Goal: Transaction & Acquisition: Purchase product/service

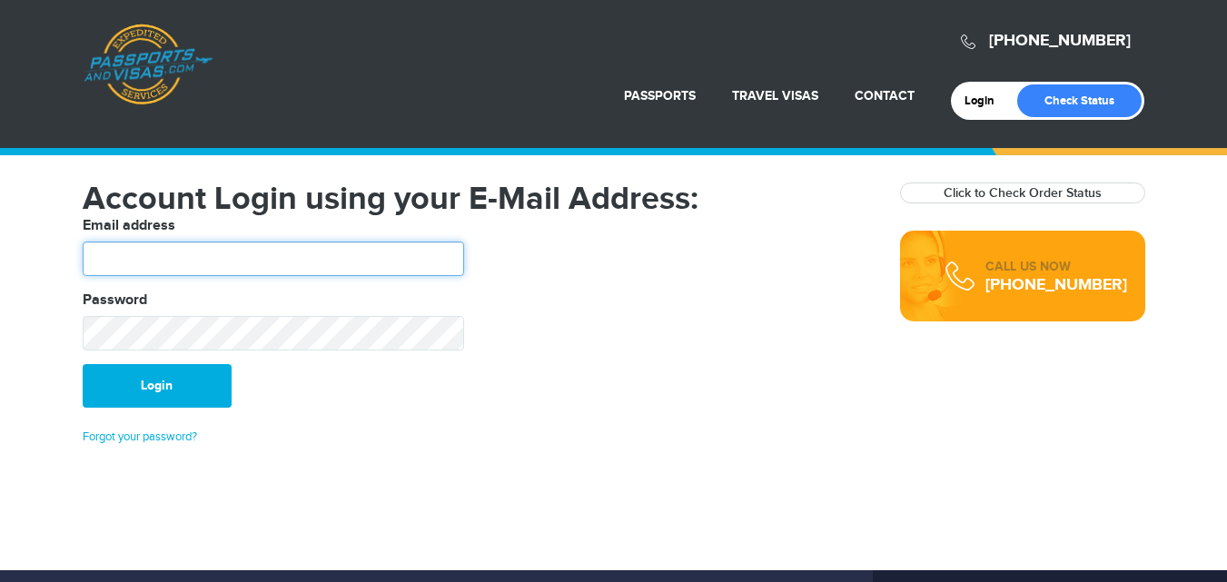
click at [284, 269] on input "text" at bounding box center [273, 259] width 381 height 35
type input "**********"
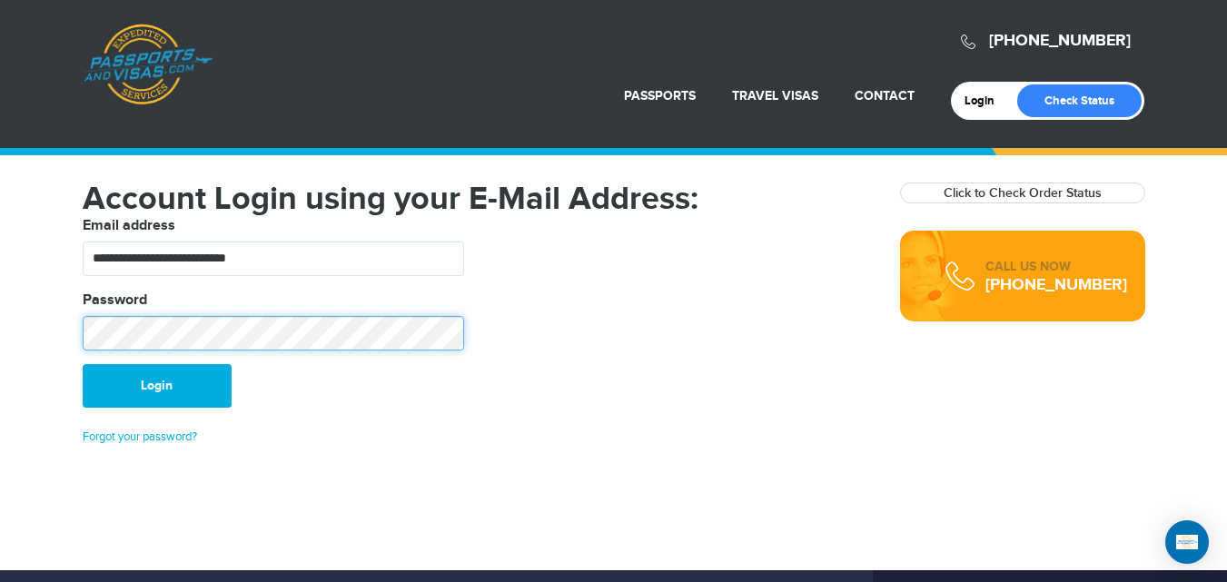
click at [83, 364] on button "Login" at bounding box center [157, 386] width 149 height 44
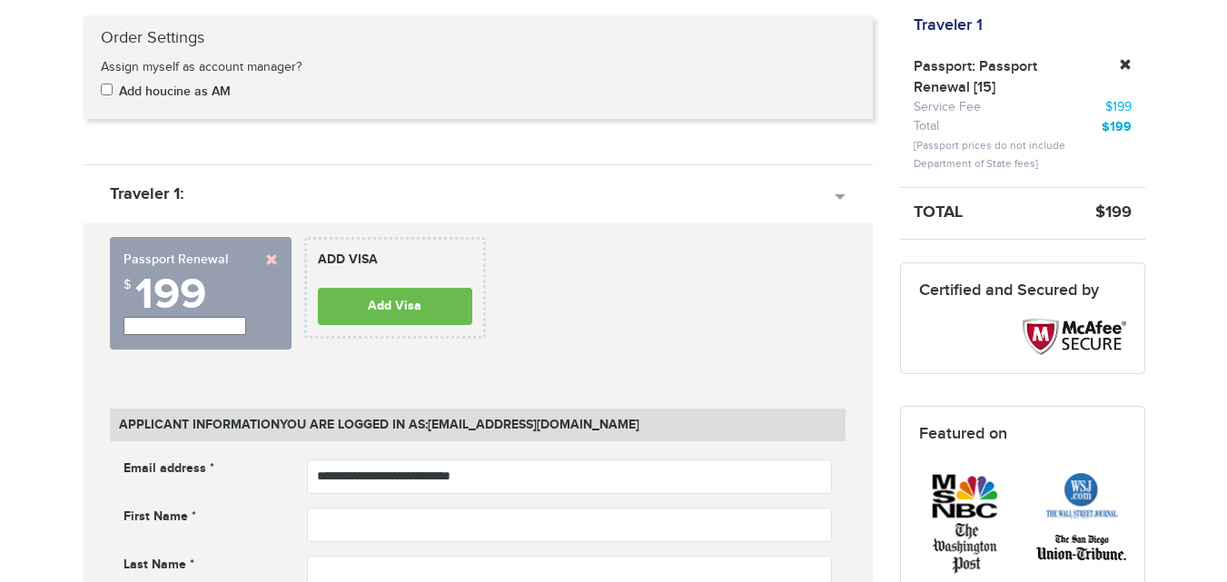
scroll to position [405, 0]
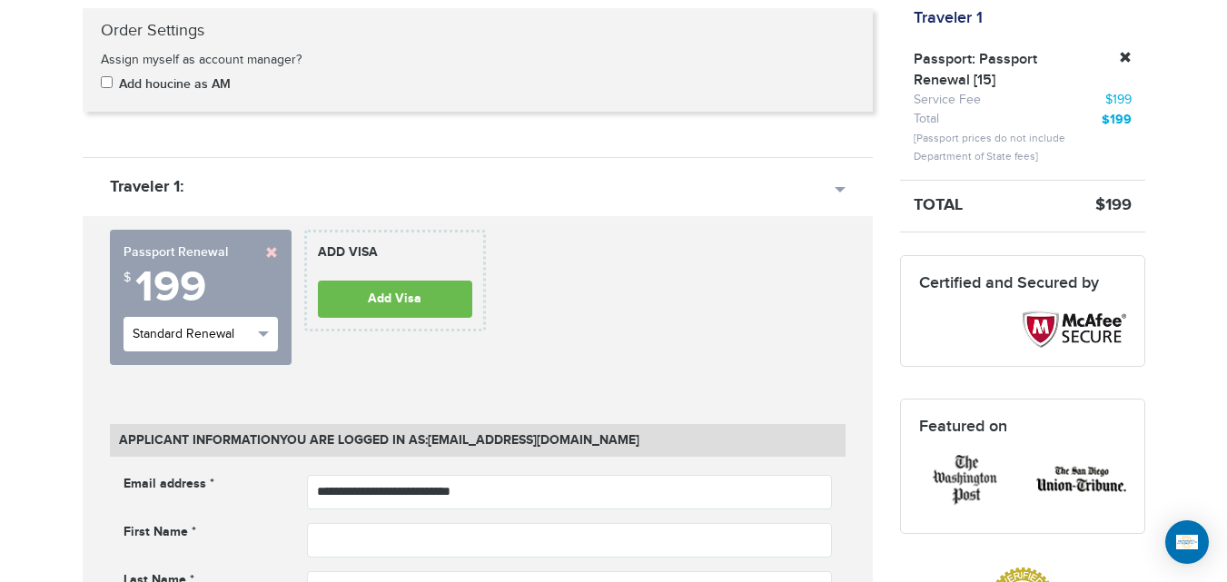
click at [223, 339] on span "Standard Renewal" at bounding box center [193, 334] width 120 height 18
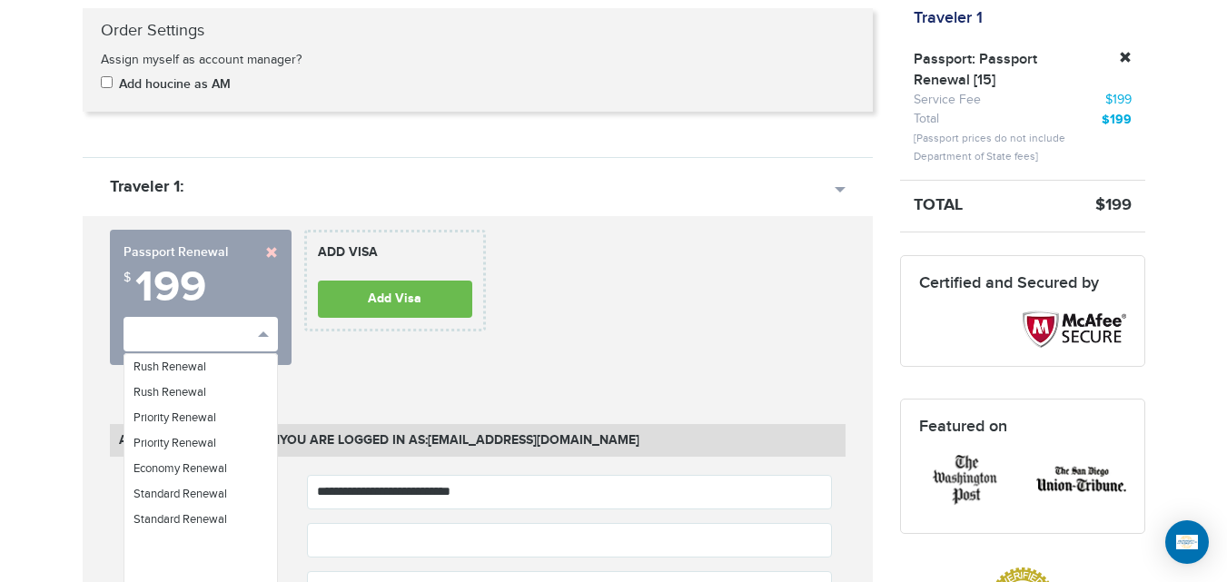
click at [262, 251] on strong "Passport Renewal" at bounding box center [201, 252] width 154 height 18
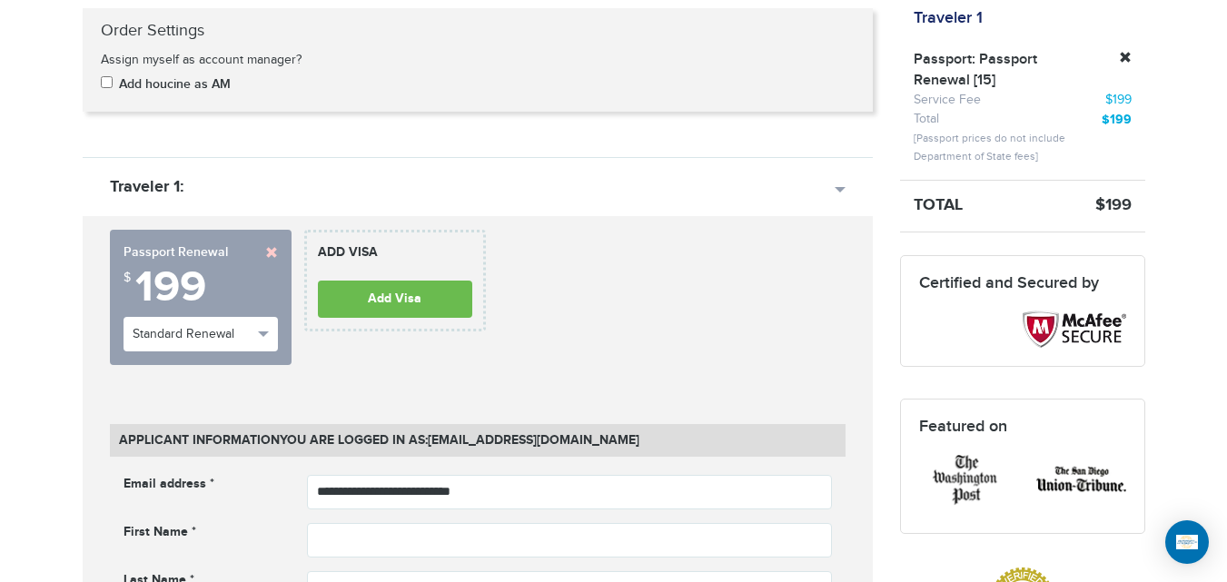
click at [267, 251] on link at bounding box center [271, 252] width 13 height 13
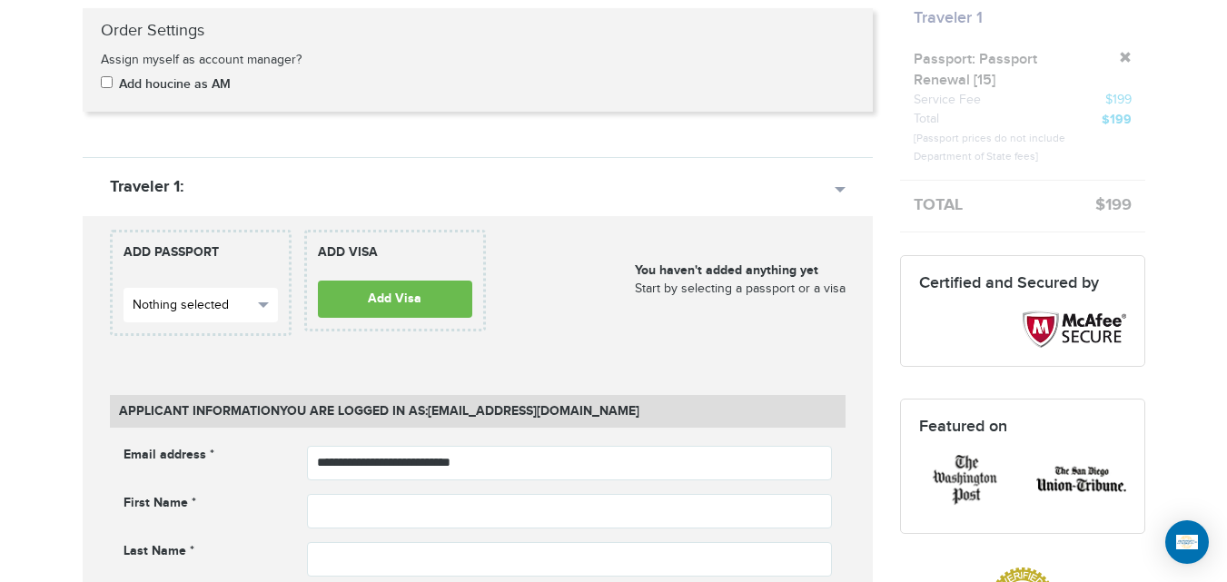
click at [241, 317] on button "Nothing selected" at bounding box center [201, 305] width 154 height 35
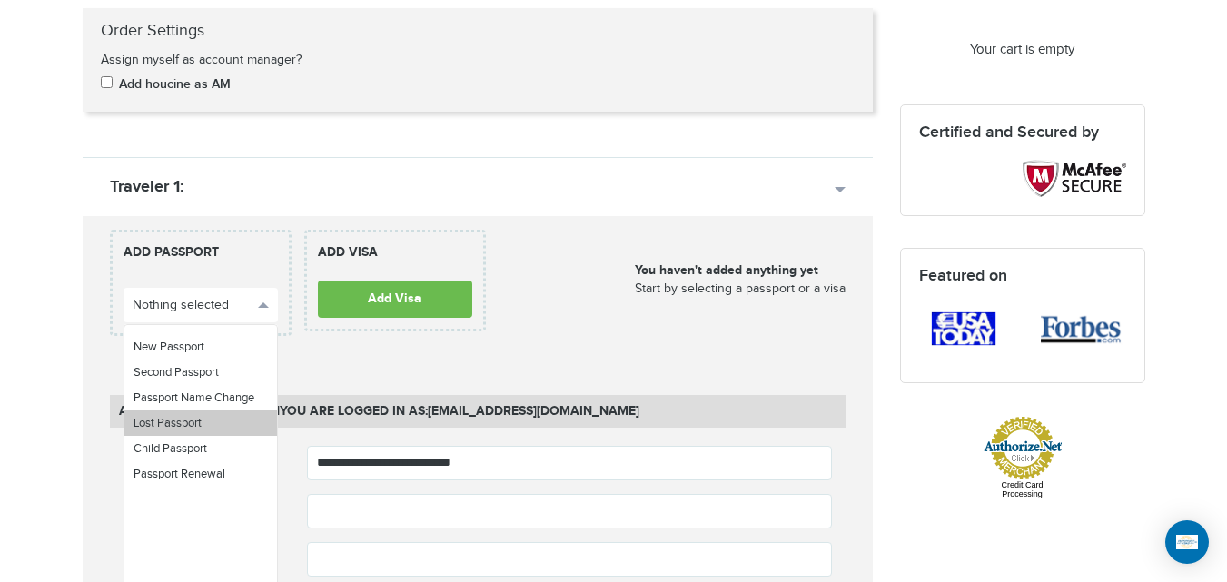
click at [223, 417] on link "Lost Passport" at bounding box center [200, 423] width 153 height 25
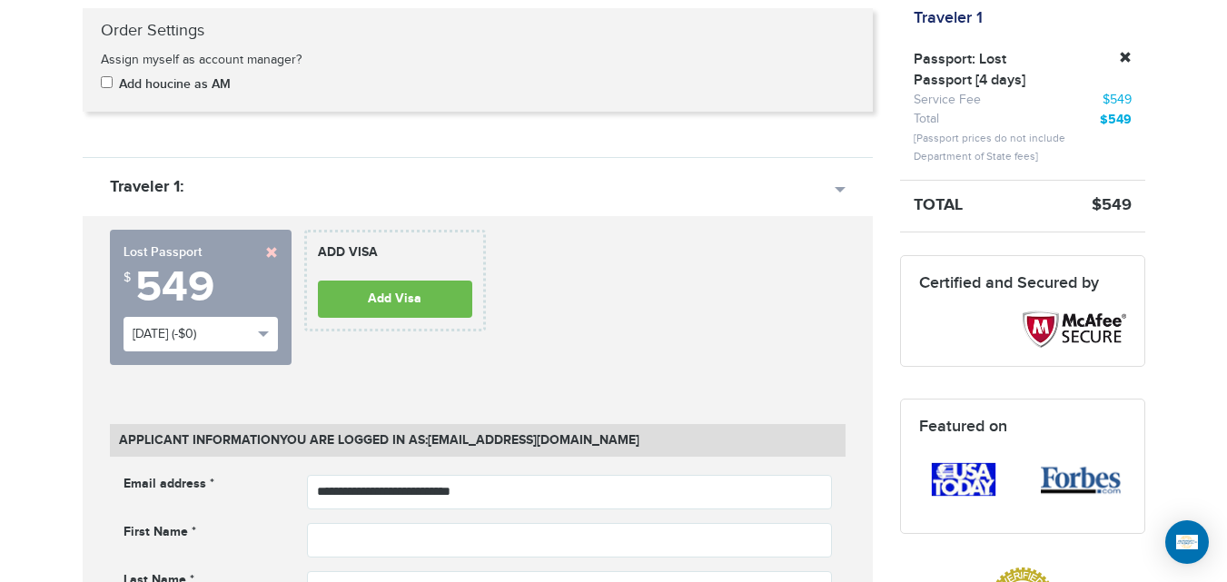
scroll to position [417, 0]
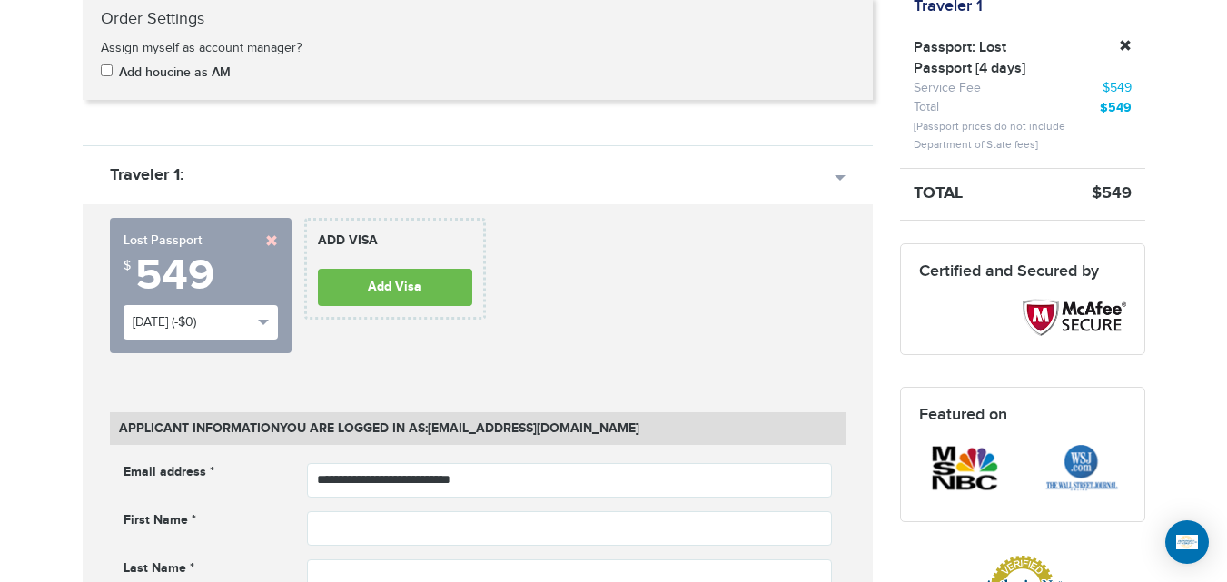
click at [228, 317] on span "Sat, Aug 16th (-$0)" at bounding box center [193, 322] width 120 height 18
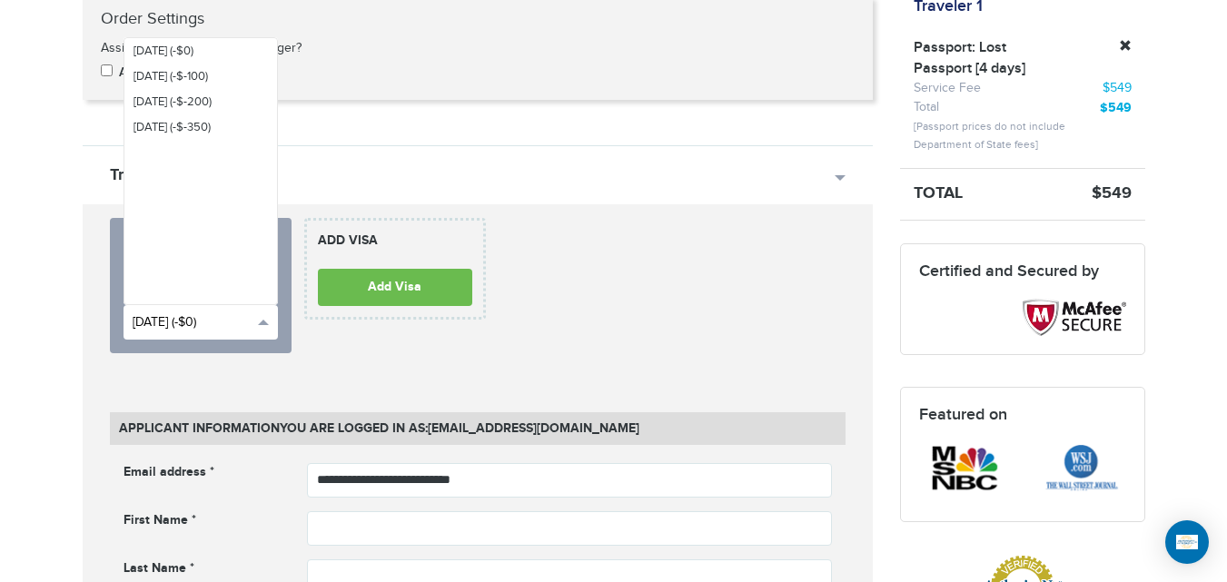
click at [252, 332] on button "Sat, Aug 16th (-$0)" at bounding box center [201, 322] width 154 height 35
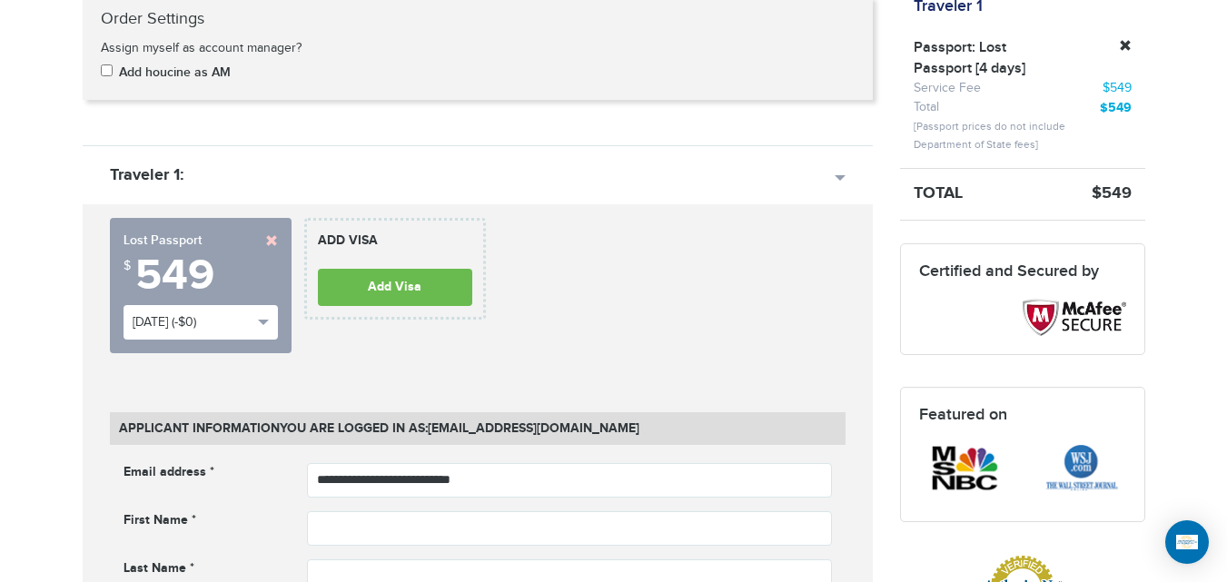
click at [282, 239] on div "**********" at bounding box center [201, 285] width 182 height 135
click at [269, 239] on link at bounding box center [271, 240] width 13 height 13
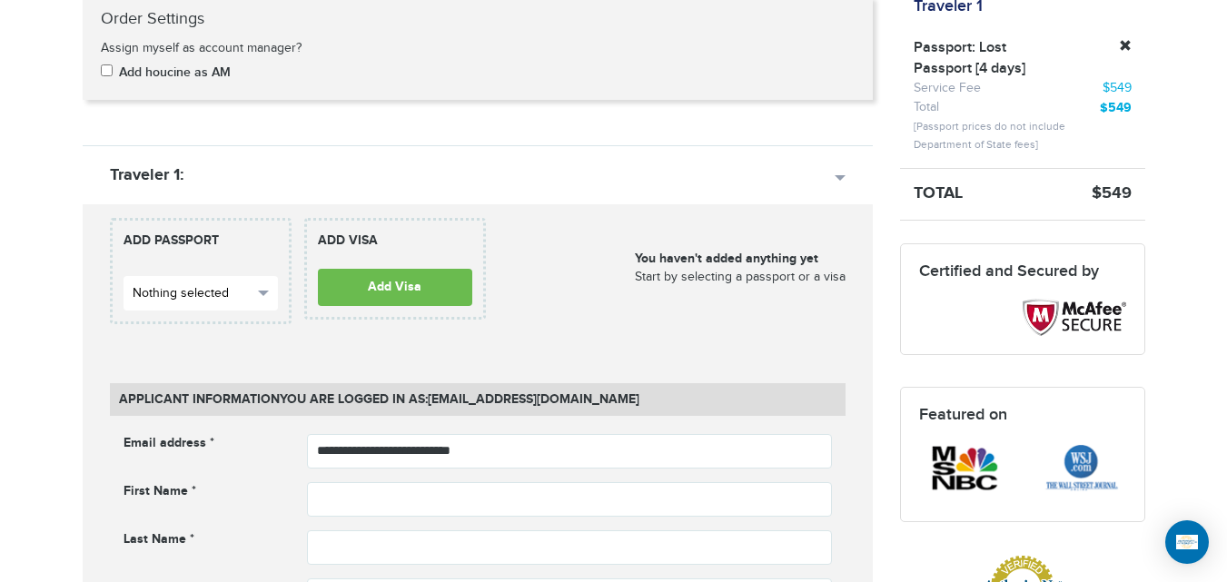
click at [215, 293] on span "Nothing selected" at bounding box center [193, 293] width 120 height 18
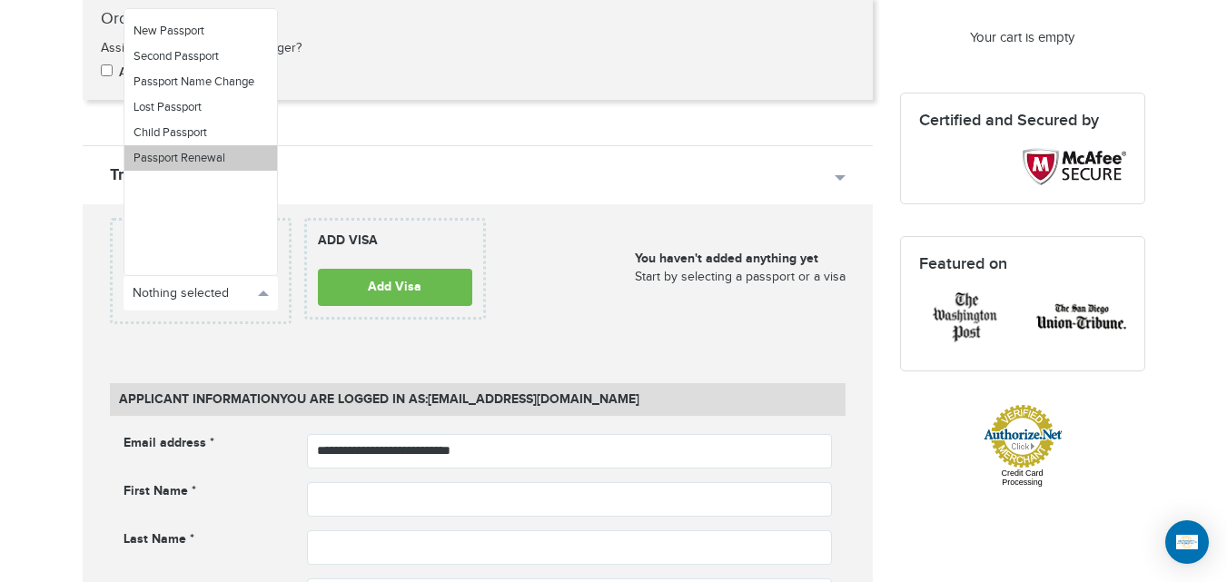
click at [216, 157] on span "Passport Renewal" at bounding box center [180, 158] width 92 height 15
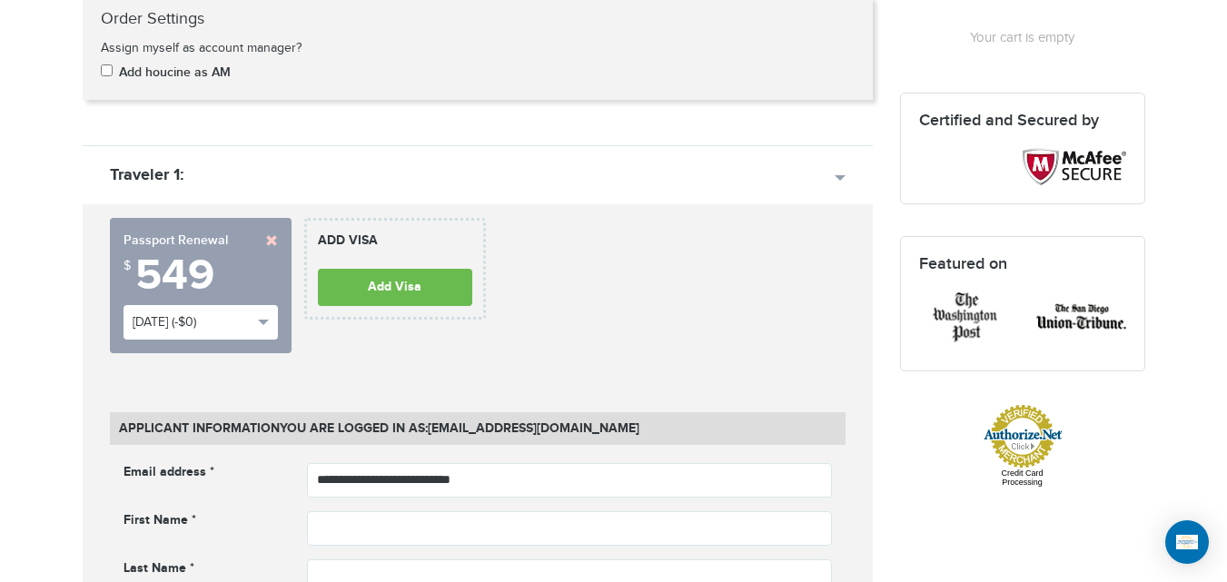
scroll to position [256, 0]
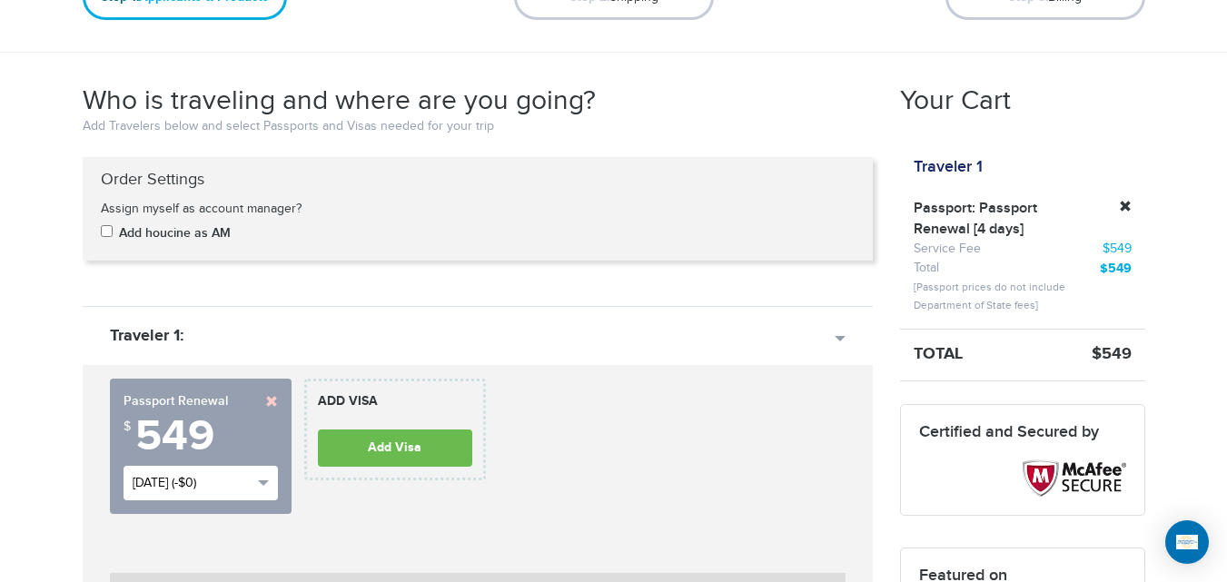
click at [244, 475] on span "Sat, Aug 16th (-$0)" at bounding box center [193, 483] width 120 height 18
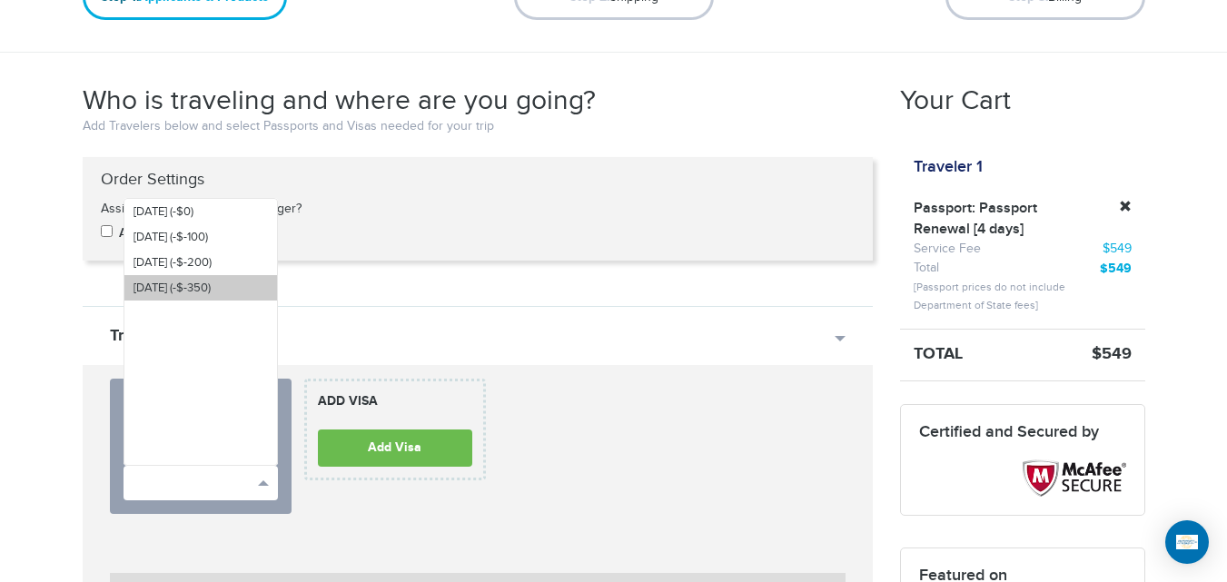
click at [219, 278] on link "Fri, Aug 29th (-$-350)" at bounding box center [200, 287] width 153 height 25
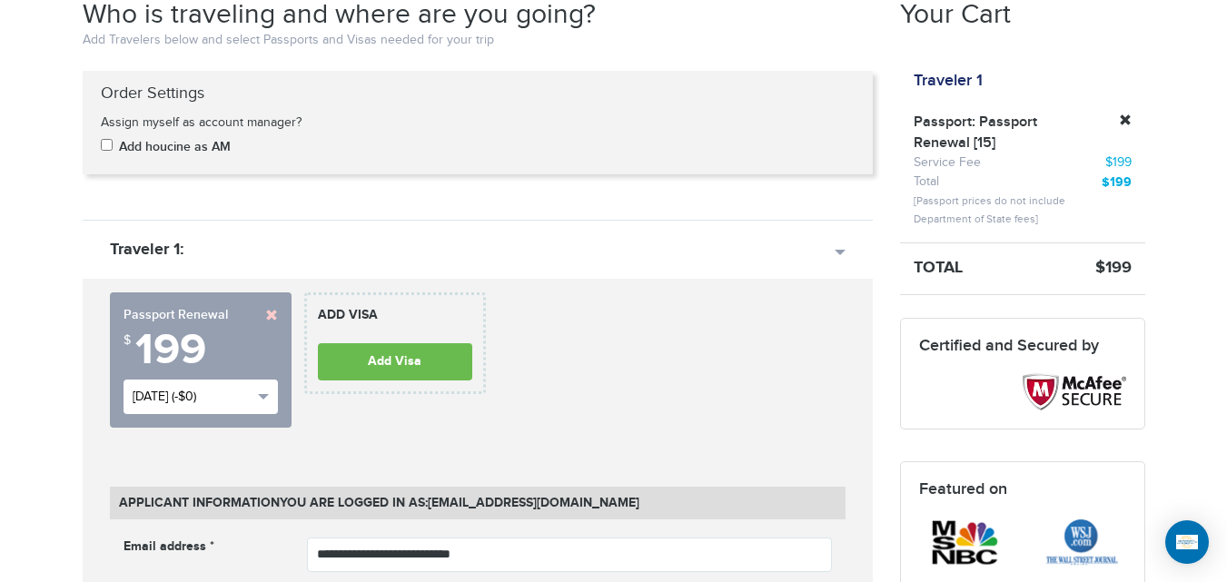
scroll to position [382, 0]
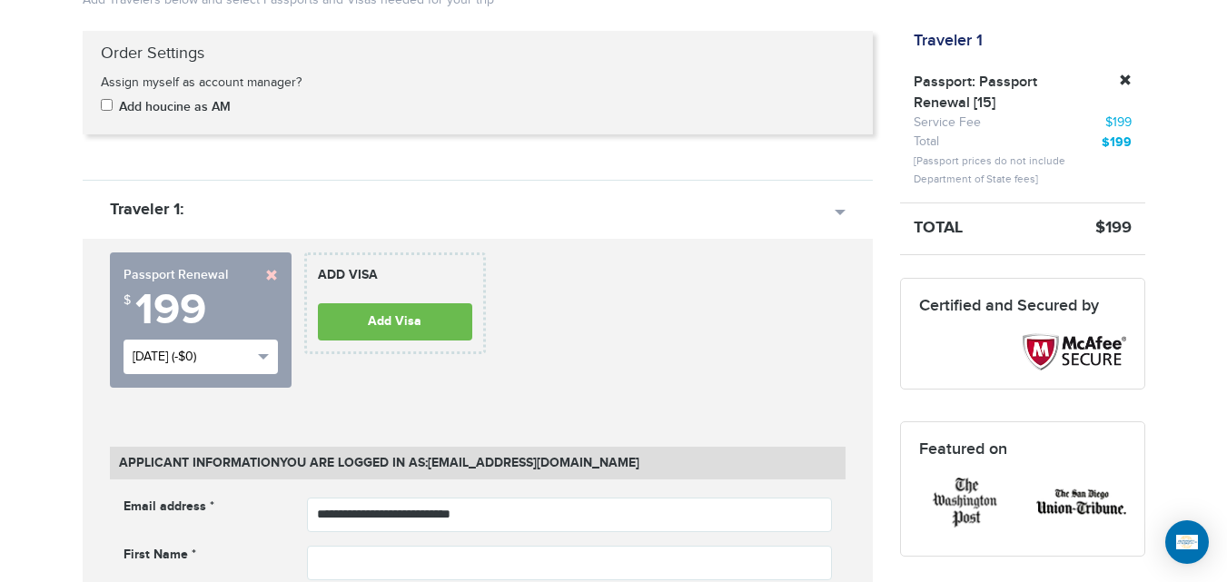
click at [213, 365] on span "Fri, Aug 29th (-$0)" at bounding box center [193, 357] width 120 height 18
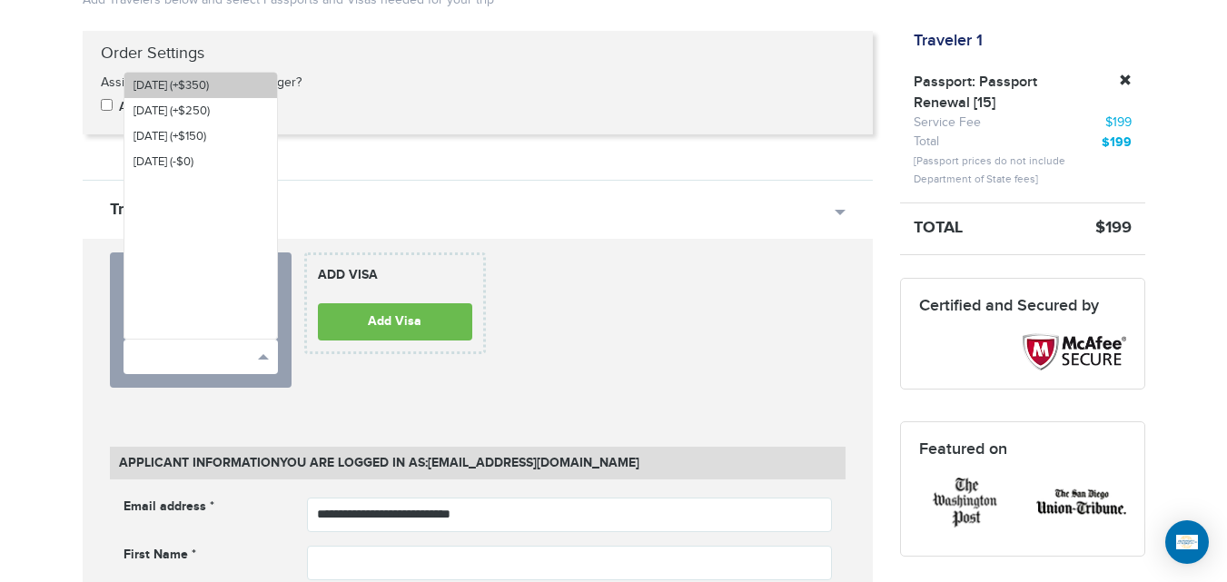
click at [209, 85] on span "Sat, Aug 16th (+$350)" at bounding box center [171, 85] width 75 height 15
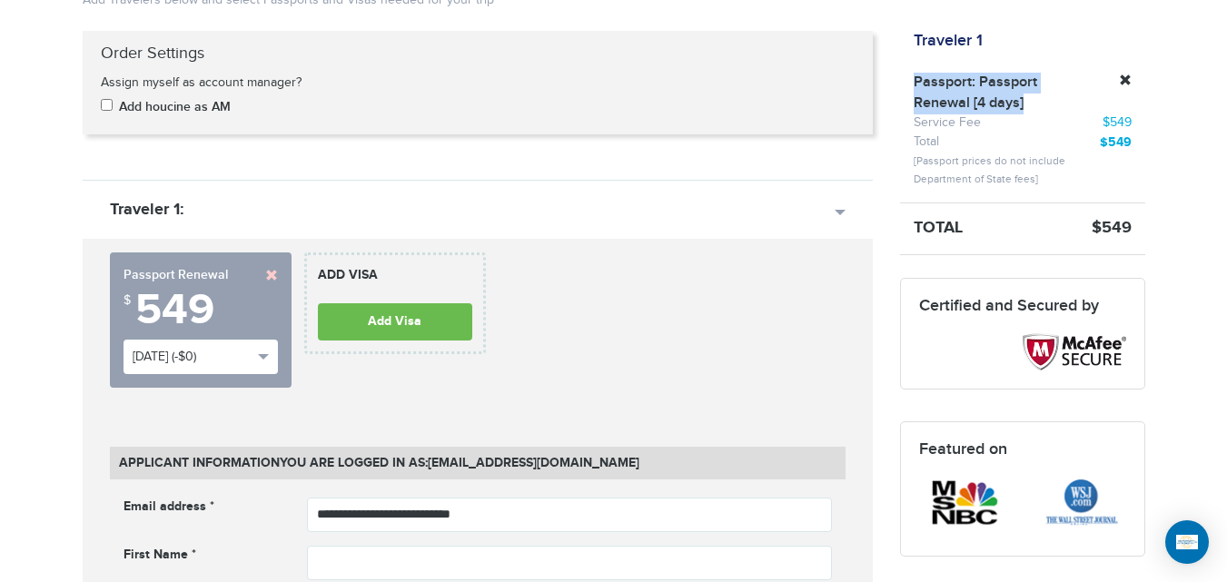
drag, startPoint x: 1047, startPoint y: 114, endPoint x: 907, endPoint y: 75, distance: 145.0
click at [907, 75] on div "Passport: Passport Renewal [4 days]" at bounding box center [981, 94] width 163 height 42
click at [903, 94] on div "Passport: Passport Renewal [4 days]" at bounding box center [981, 94] width 163 height 42
click at [194, 367] on button "Sat, Aug 16th (-$0)" at bounding box center [201, 357] width 154 height 35
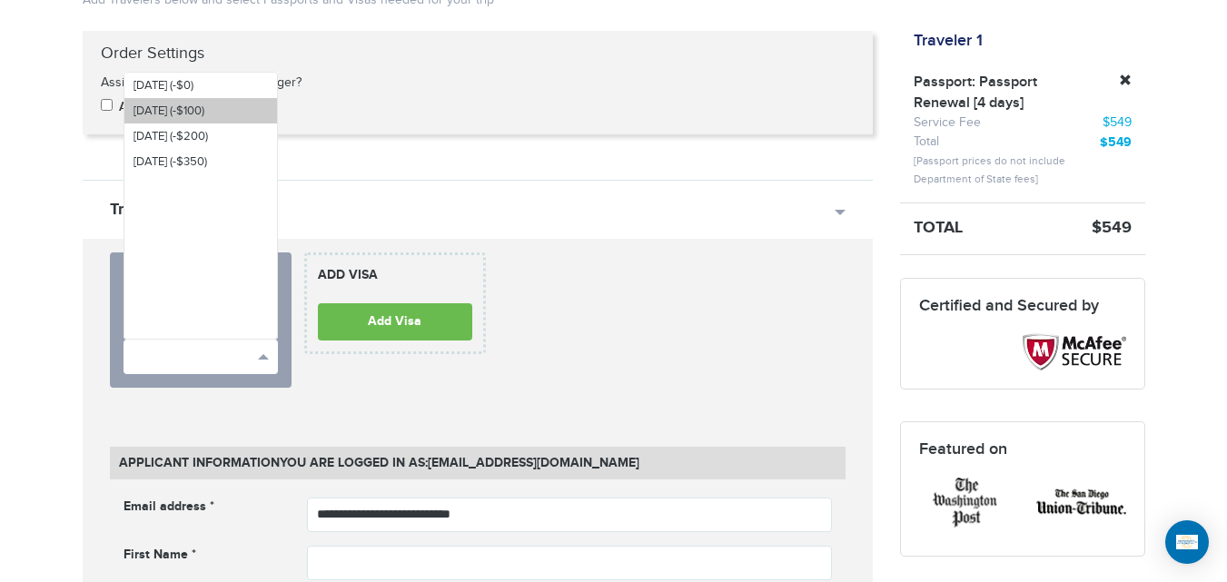
click at [186, 109] on span "Wed, Aug 20th (-$100)" at bounding box center [169, 111] width 71 height 15
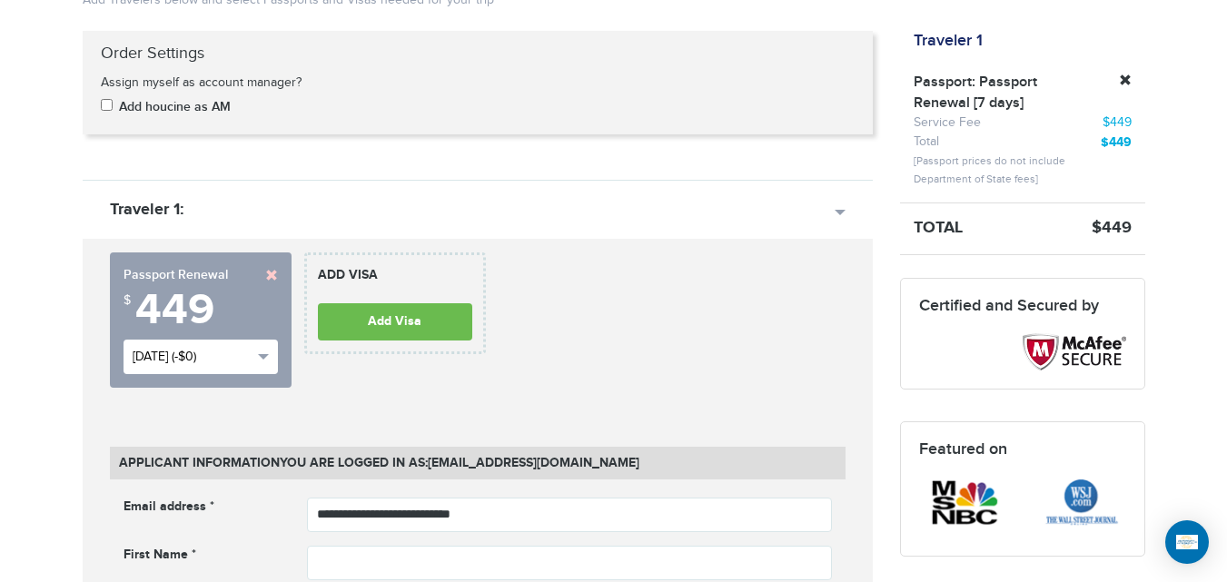
click at [260, 350] on button "Wed, Aug 20th (-$0)" at bounding box center [201, 357] width 154 height 35
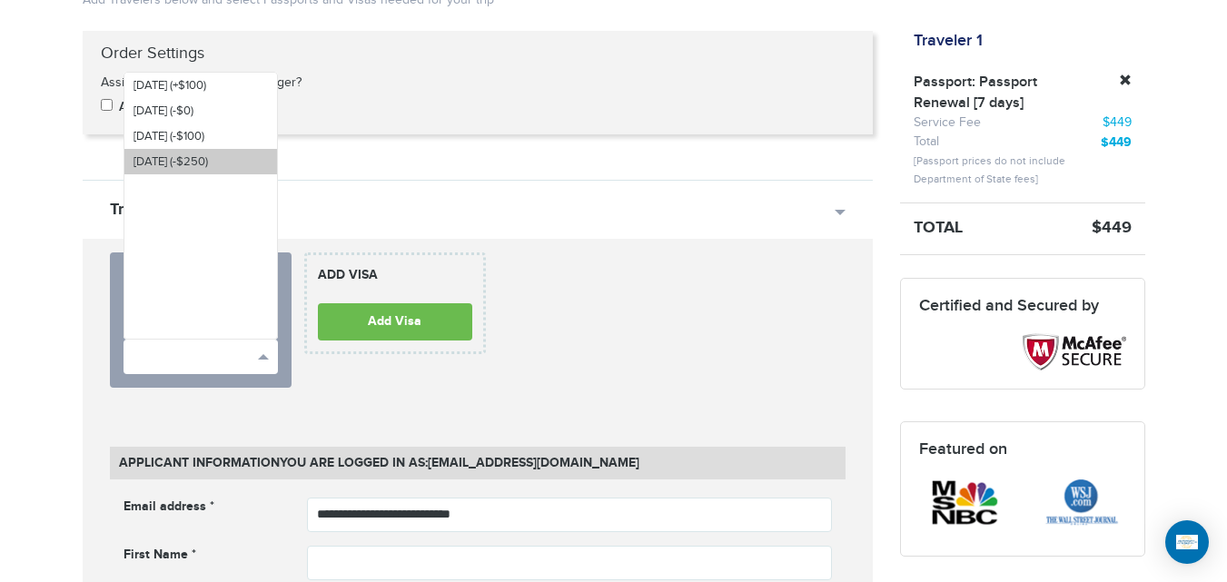
click at [224, 149] on link "Fri, Aug 29th (-$250)" at bounding box center [200, 161] width 153 height 25
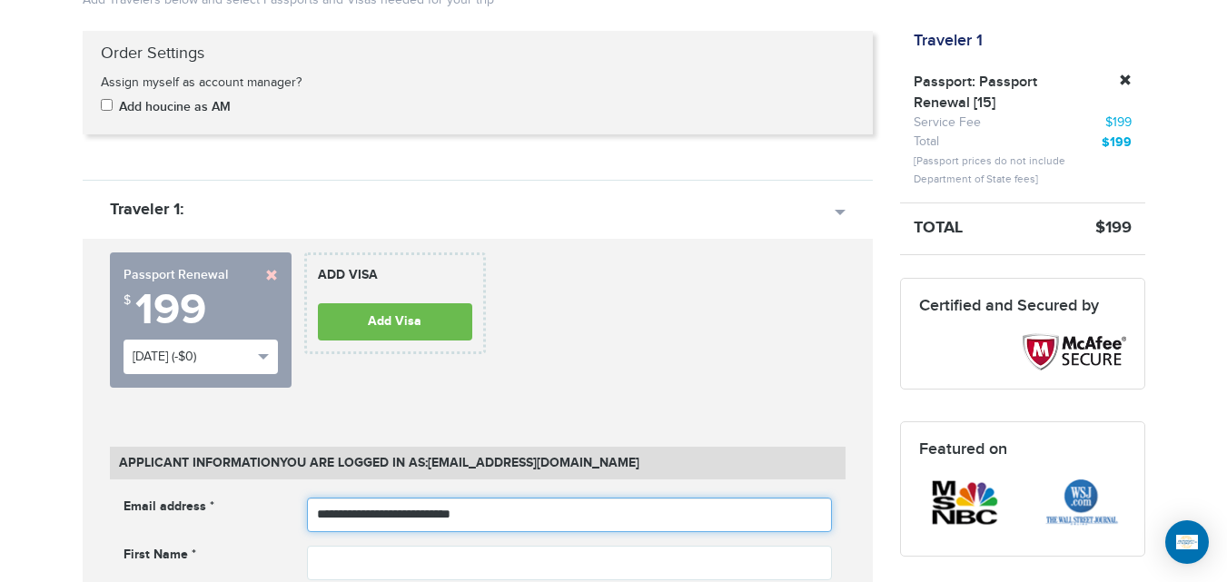
click at [505, 509] on input "**********" at bounding box center [569, 515] width 525 height 35
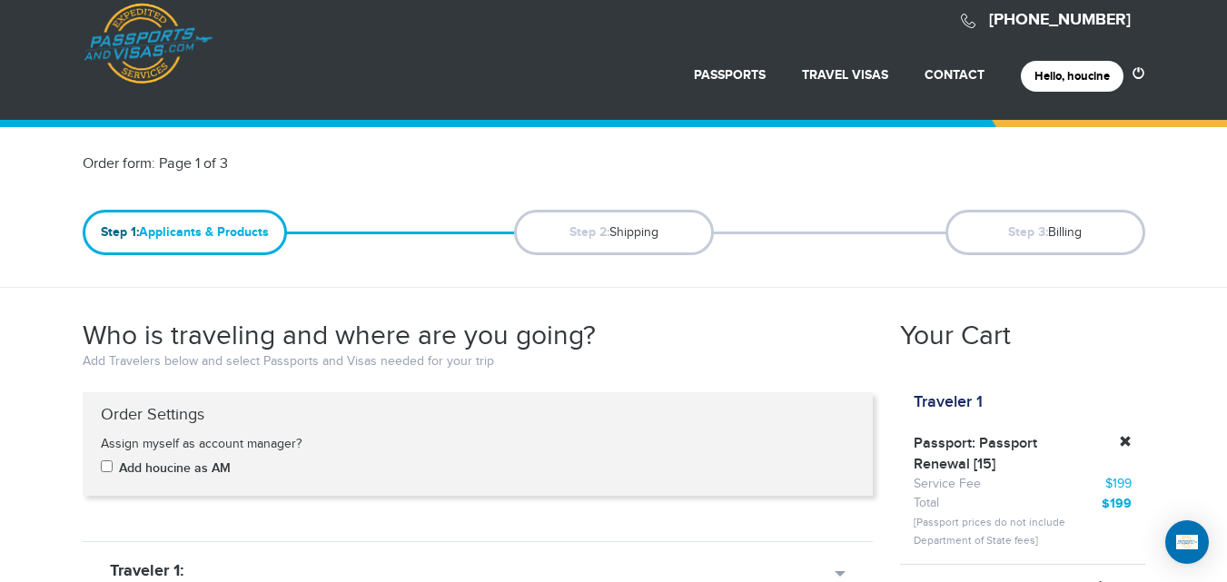
scroll to position [0, 0]
